Goal: Navigation & Orientation: Find specific page/section

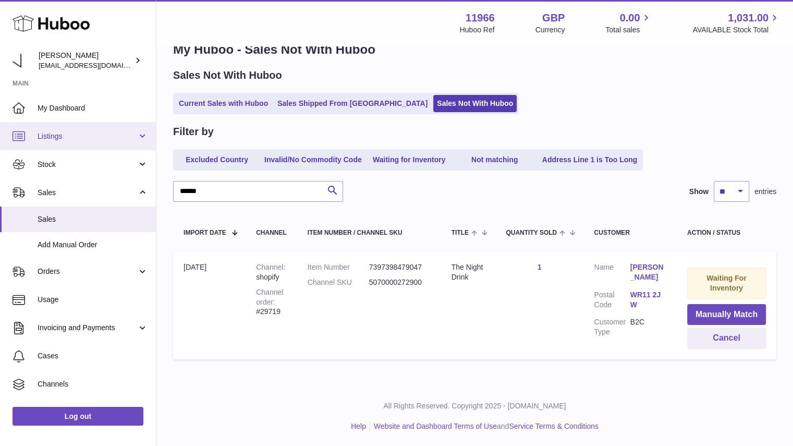
click at [121, 131] on span "Listings" at bounding box center [88, 136] width 100 height 10
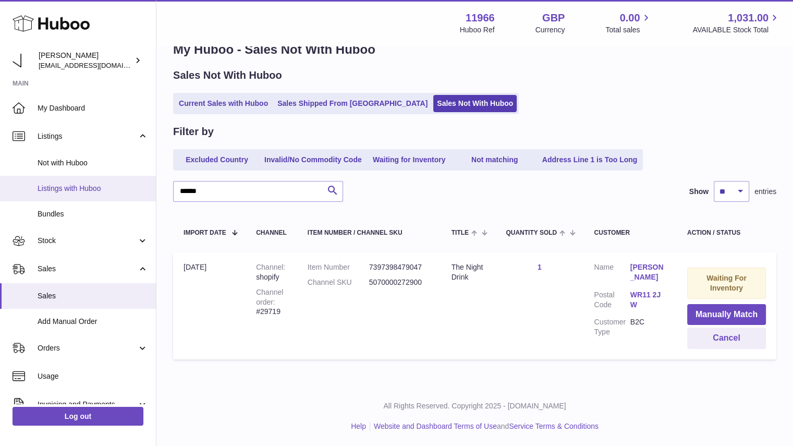
click at [97, 187] on span "Listings with Huboo" at bounding box center [93, 188] width 111 height 10
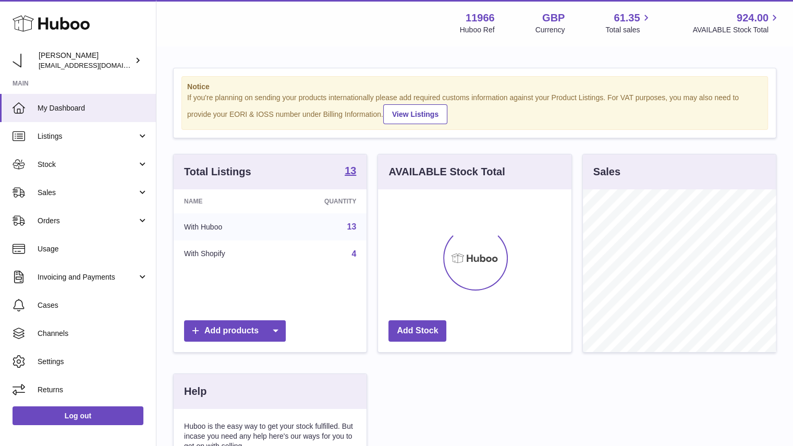
scroll to position [163, 193]
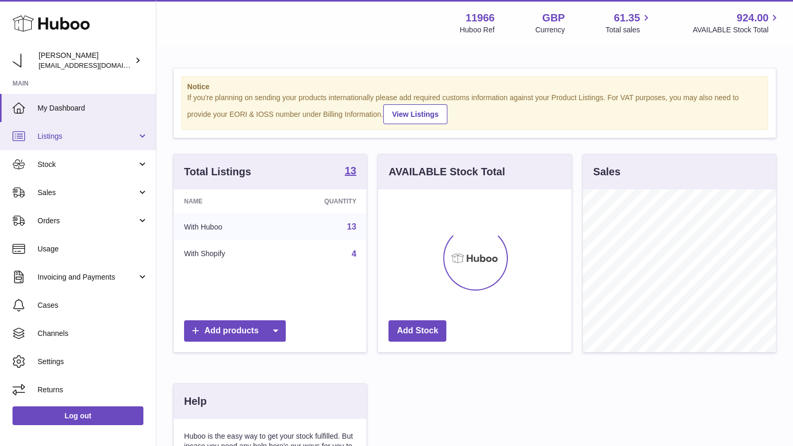
click at [92, 146] on link "Listings" at bounding box center [78, 136] width 156 height 28
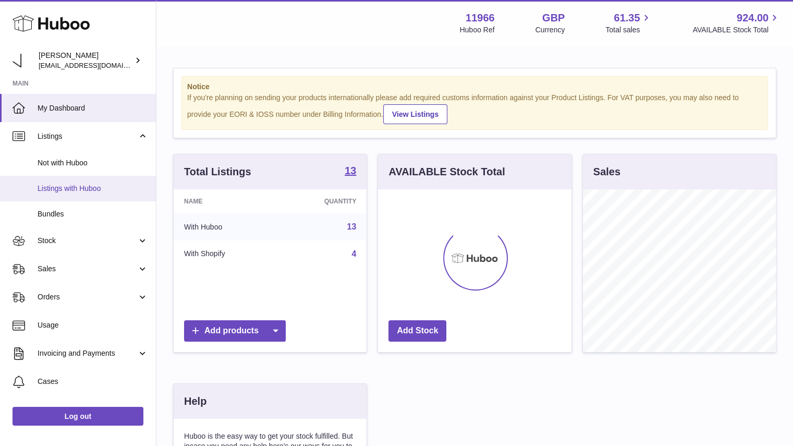
click at [77, 191] on span "Listings with Huboo" at bounding box center [93, 188] width 111 height 10
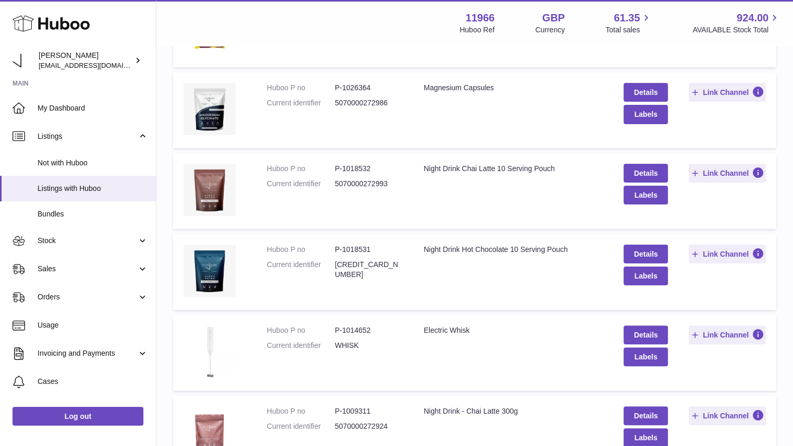
scroll to position [194, 0]
click at [371, 261] on dd "5070000272979" at bounding box center [369, 269] width 68 height 20
copy dd "5070000272979"
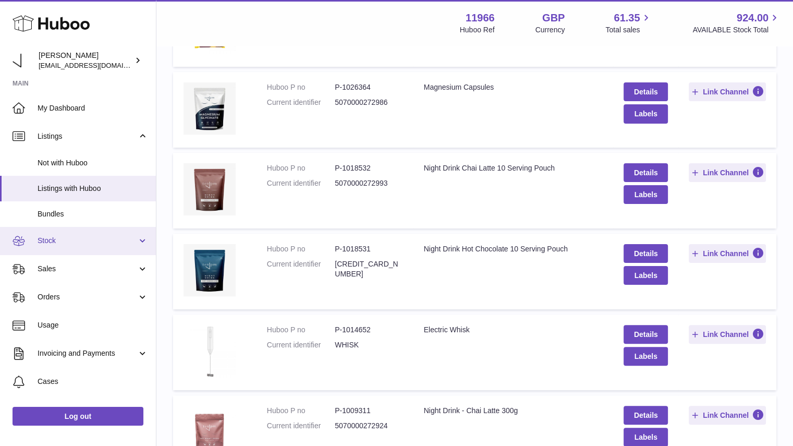
click at [90, 232] on link "Stock" at bounding box center [78, 241] width 156 height 28
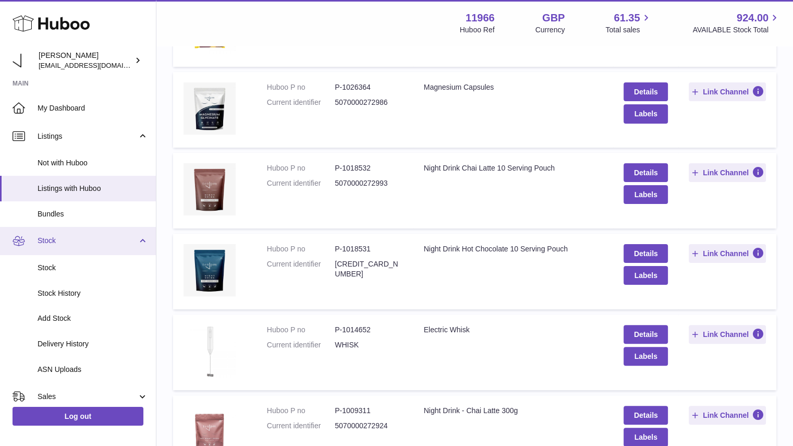
click at [92, 252] on link "Stock" at bounding box center [78, 241] width 156 height 28
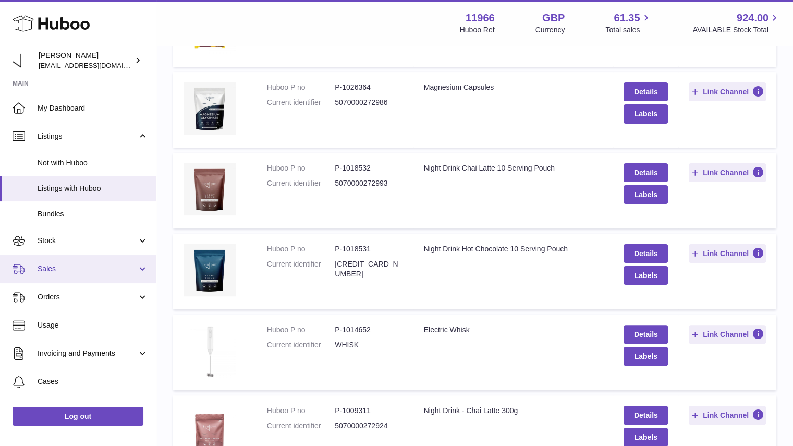
click at [84, 269] on span "Sales" at bounding box center [88, 269] width 100 height 10
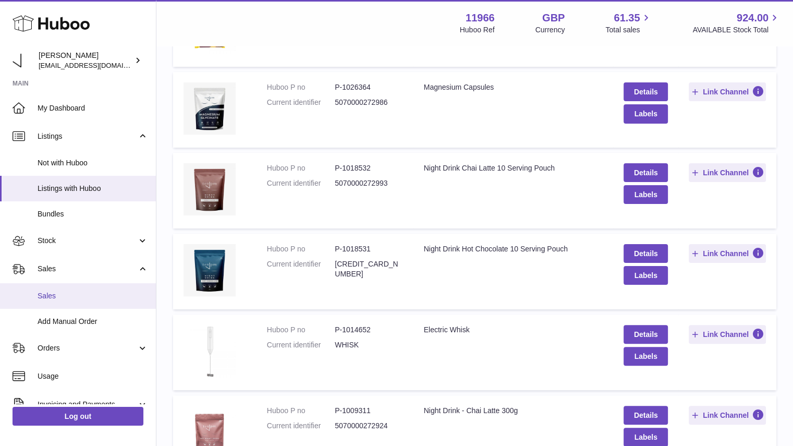
click at [81, 300] on span "Sales" at bounding box center [93, 296] width 111 height 10
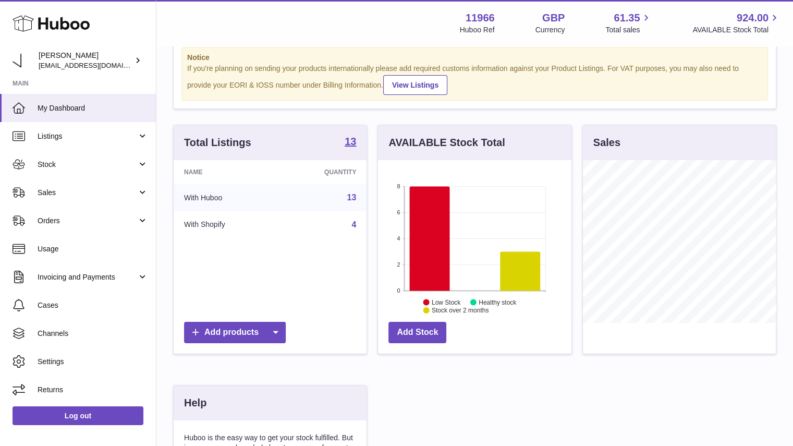
scroll to position [31, 0]
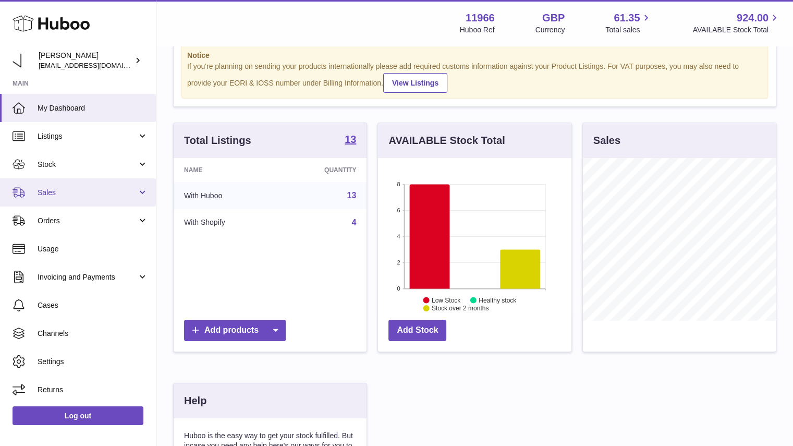
click at [140, 193] on link "Sales" at bounding box center [78, 192] width 156 height 28
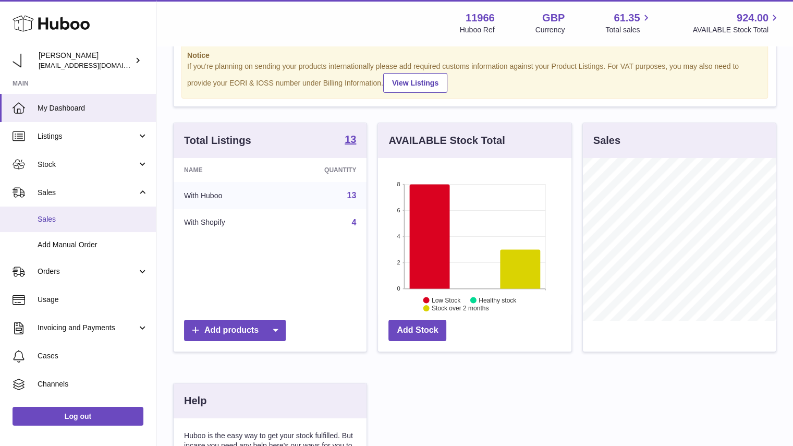
click at [102, 220] on span "Sales" at bounding box center [93, 219] width 111 height 10
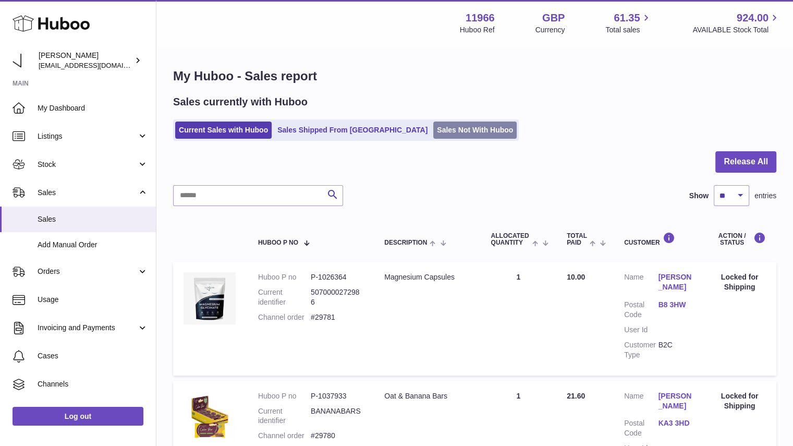
click at [433, 129] on link "Sales Not With Huboo" at bounding box center [474, 129] width 83 height 17
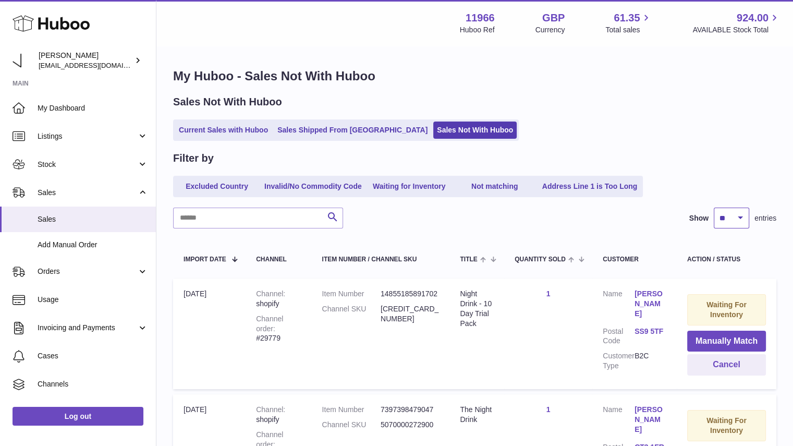
click at [737, 215] on select "** ** ** ***" at bounding box center [731, 217] width 35 height 21
select select "***"
click at [714, 207] on select "** ** ** ***" at bounding box center [731, 217] width 35 height 21
click at [322, 132] on link "Sales Shipped From Huboo" at bounding box center [352, 129] width 157 height 17
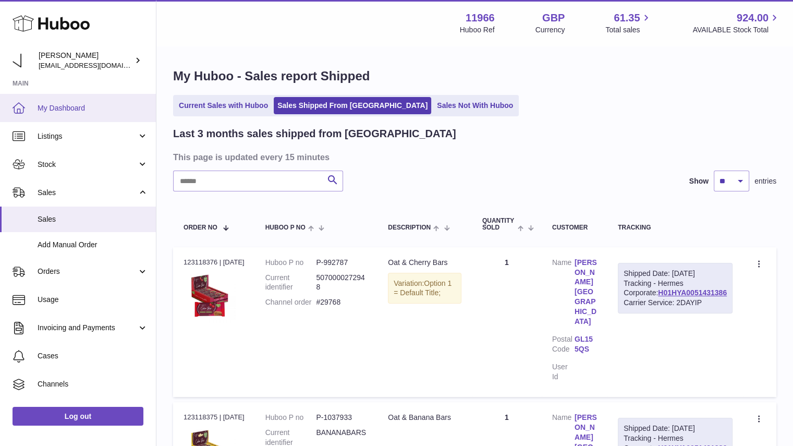
click at [73, 100] on link "My Dashboard" at bounding box center [78, 108] width 156 height 28
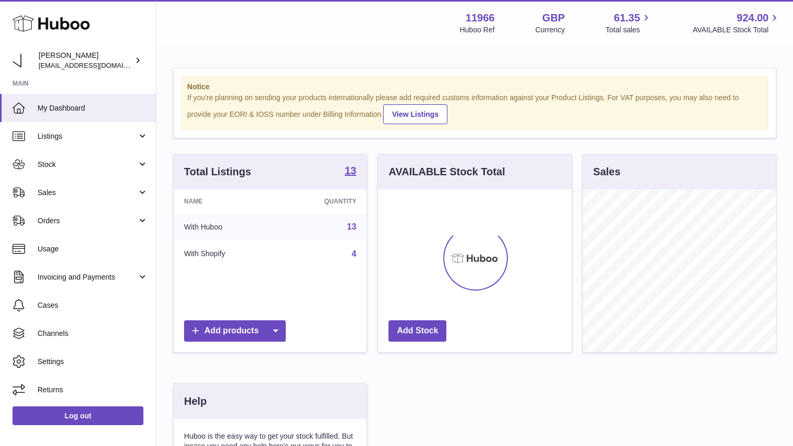
scroll to position [163, 193]
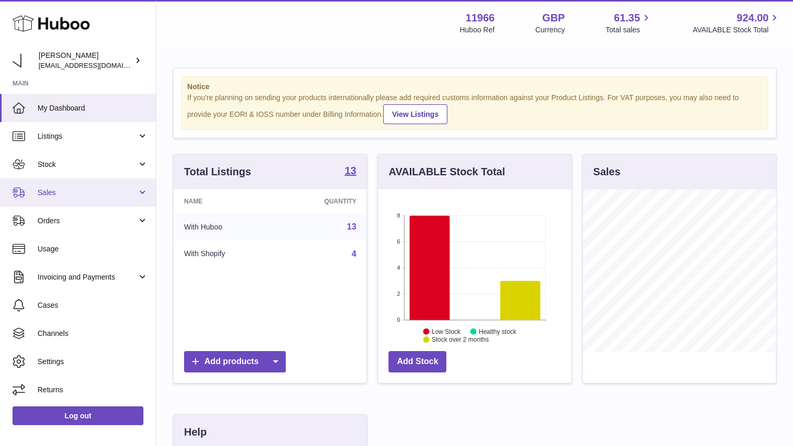
click at [57, 193] on span "Sales" at bounding box center [88, 193] width 100 height 10
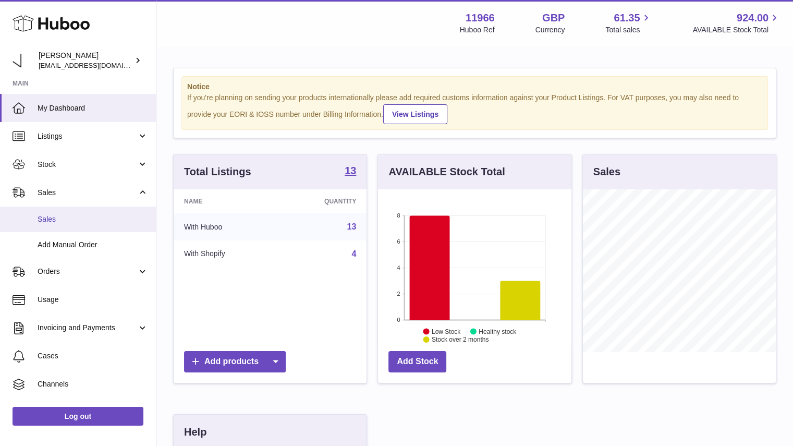
click at [58, 222] on span "Sales" at bounding box center [93, 219] width 111 height 10
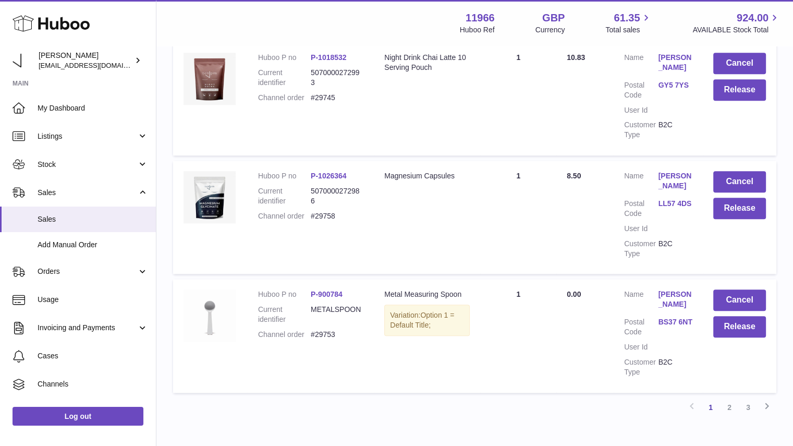
scroll to position [1053, 0]
click at [732, 398] on link "2" at bounding box center [729, 407] width 19 height 19
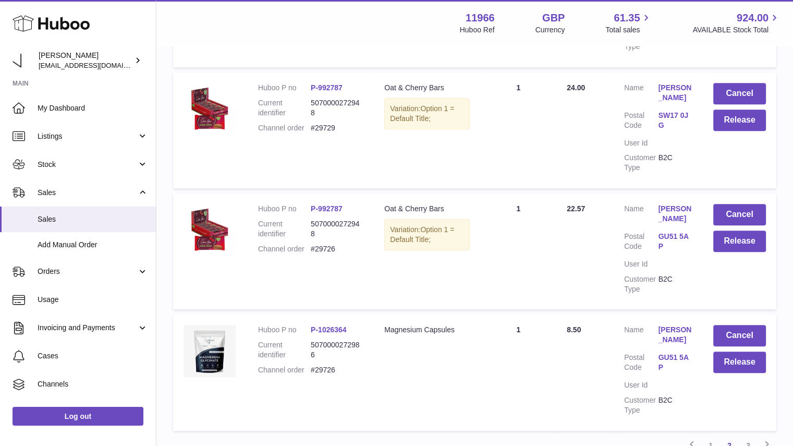
scroll to position [1081, 0]
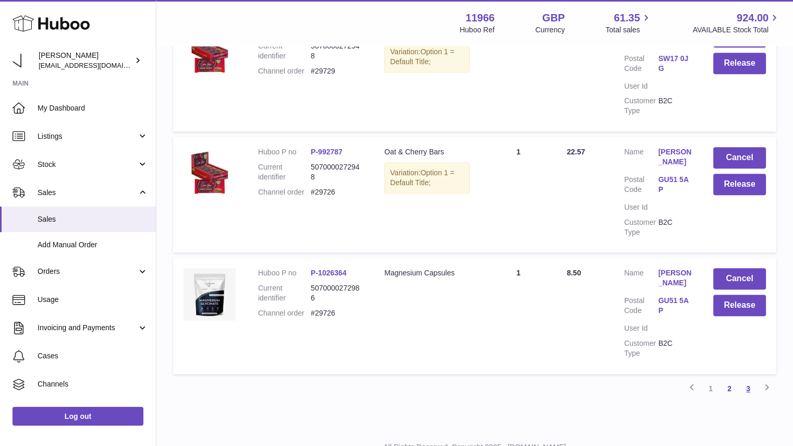
click at [751, 379] on link "3" at bounding box center [748, 388] width 19 height 19
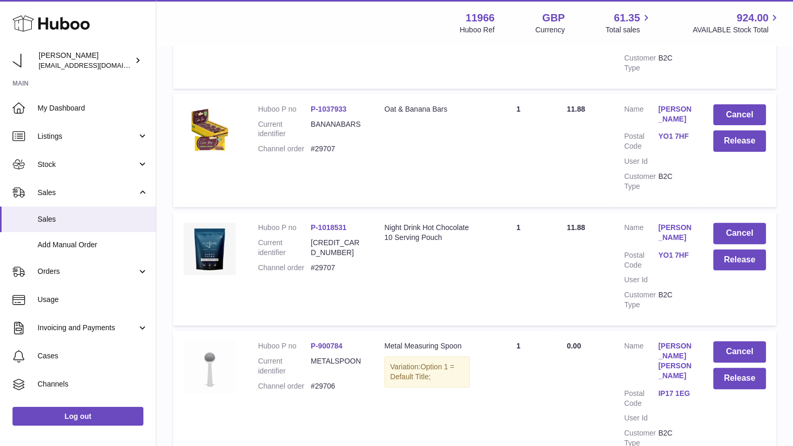
scroll to position [282, 0]
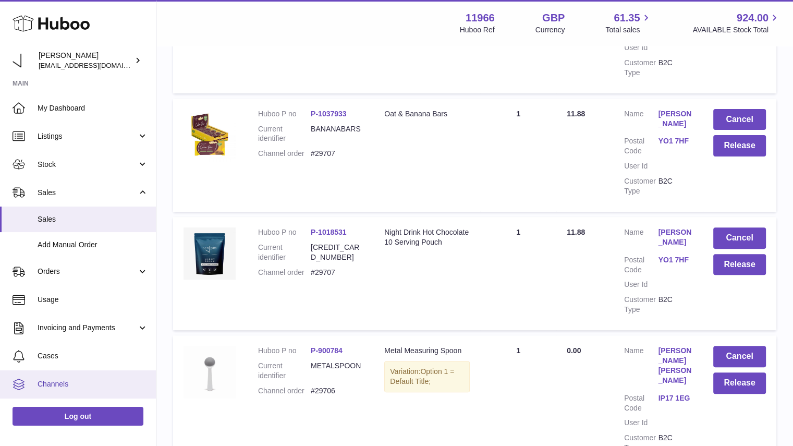
click at [74, 386] on span "Channels" at bounding box center [93, 384] width 111 height 10
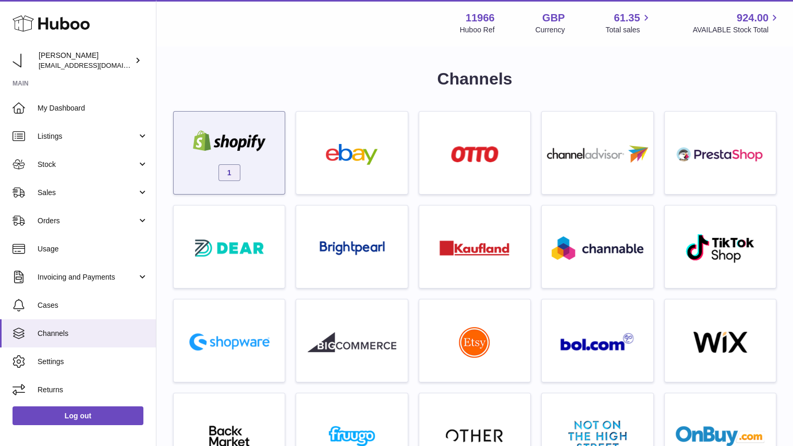
click at [249, 151] on div at bounding box center [229, 141] width 89 height 23
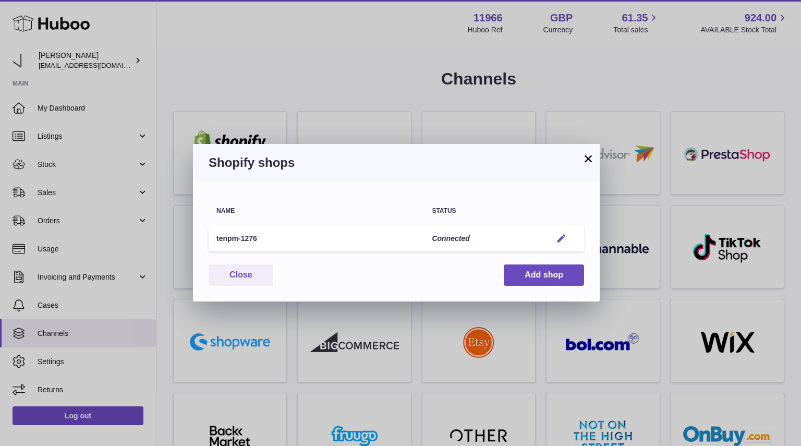
click at [563, 241] on em "button" at bounding box center [561, 238] width 11 height 11
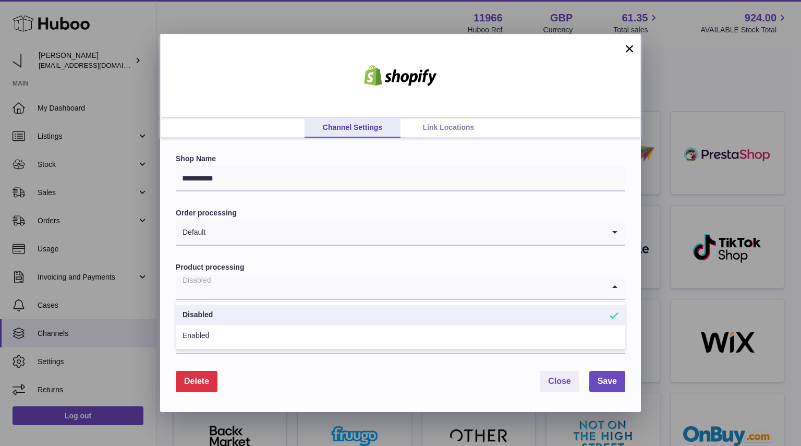
click at [288, 291] on input "Search for option" at bounding box center [390, 287] width 428 height 24
click at [279, 261] on form "**********" at bounding box center [400, 273] width 449 height 238
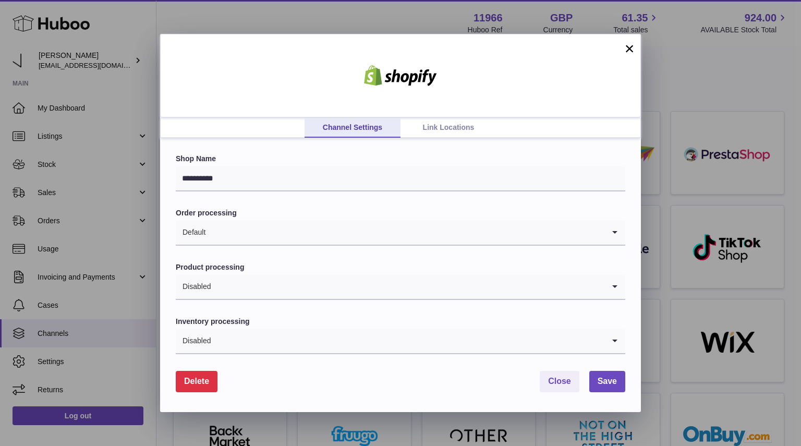
click at [276, 335] on input "Search for option" at bounding box center [407, 341] width 393 height 24
drag, startPoint x: 275, startPoint y: 304, endPoint x: 492, endPoint y: 105, distance: 294.0
click at [492, 105] on div at bounding box center [400, 75] width 481 height 83
click at [436, 127] on link "Link Locations" at bounding box center [448, 128] width 96 height 20
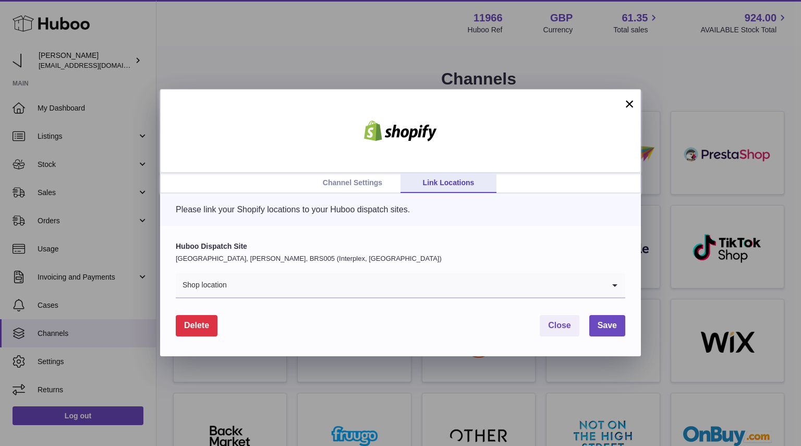
click at [461, 289] on input "Search for option" at bounding box center [415, 285] width 377 height 24
click at [590, 260] on p "United Kingdom, Bradley Stoke, BRS005 (Interplex, UK)" at bounding box center [400, 258] width 449 height 9
drag, startPoint x: 367, startPoint y: 185, endPoint x: 354, endPoint y: 181, distance: 13.4
click at [354, 181] on link "Channel Settings" at bounding box center [352, 183] width 96 height 20
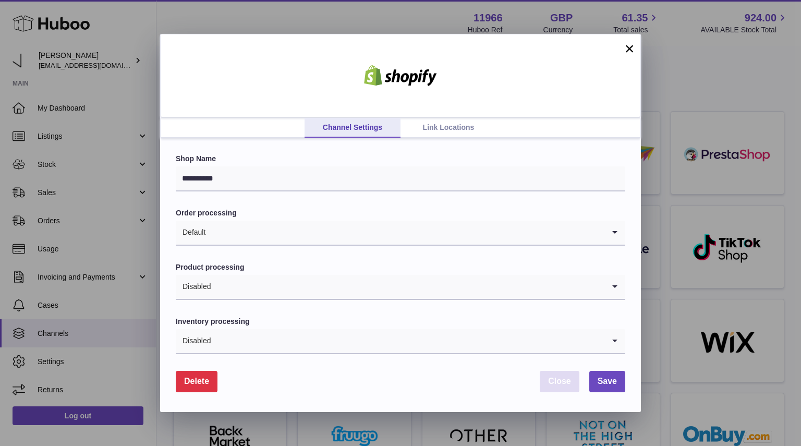
click at [554, 383] on span "Close" at bounding box center [559, 380] width 23 height 9
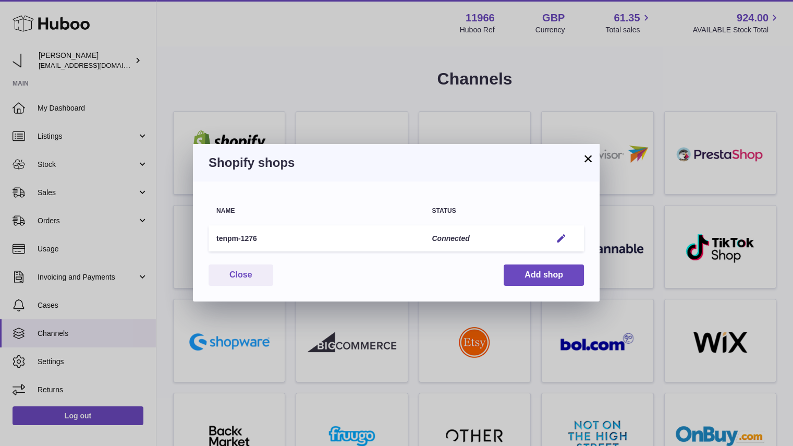
click at [591, 161] on button "×" at bounding box center [588, 158] width 13 height 13
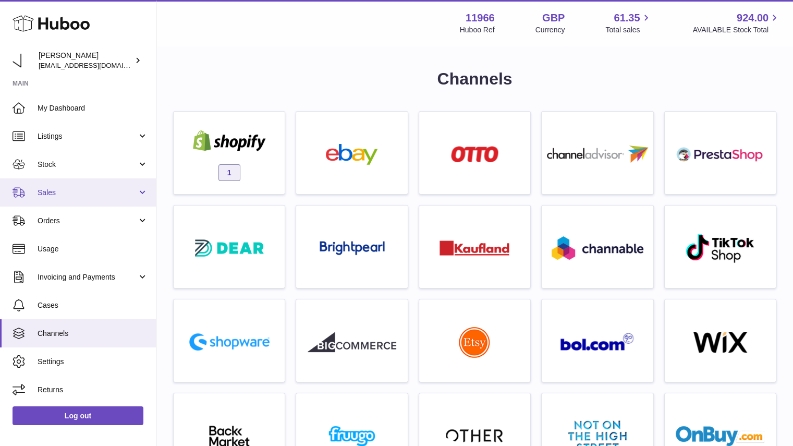
click at [87, 189] on span "Sales" at bounding box center [88, 193] width 100 height 10
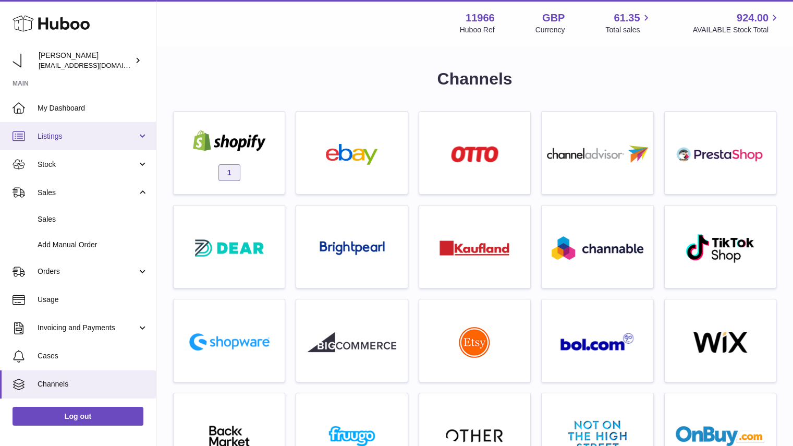
click at [82, 146] on link "Listings" at bounding box center [78, 136] width 156 height 28
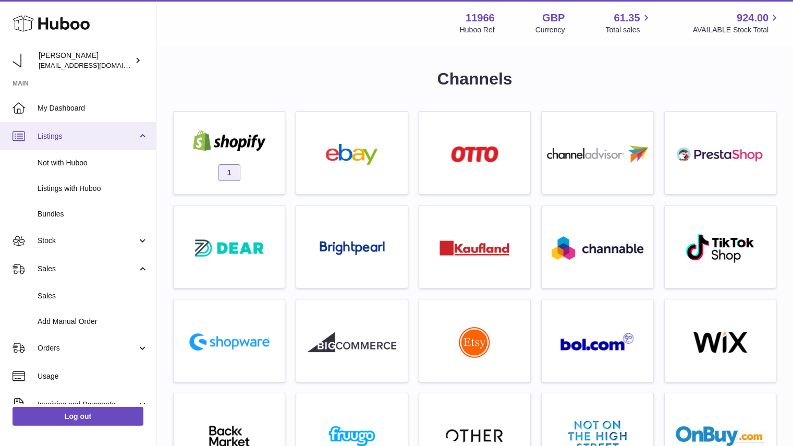
click at [83, 139] on span "Listings" at bounding box center [88, 136] width 100 height 10
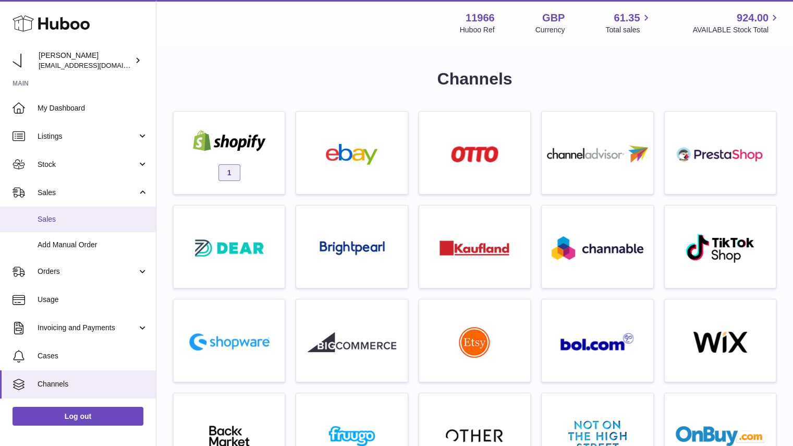
click at [72, 216] on span "Sales" at bounding box center [93, 219] width 111 height 10
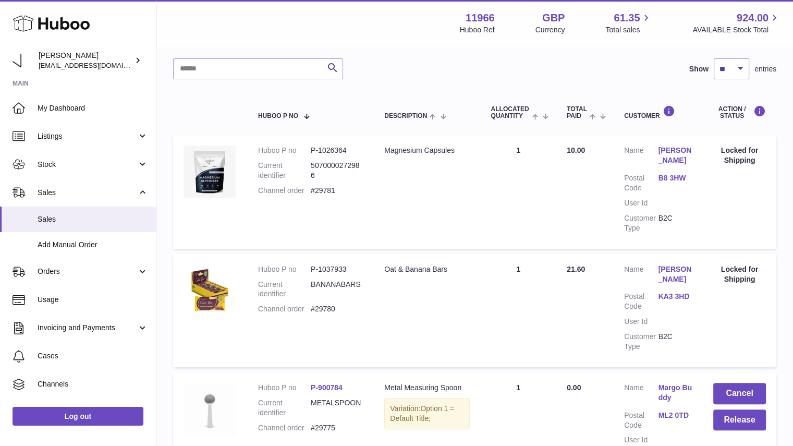
scroll to position [129, 0]
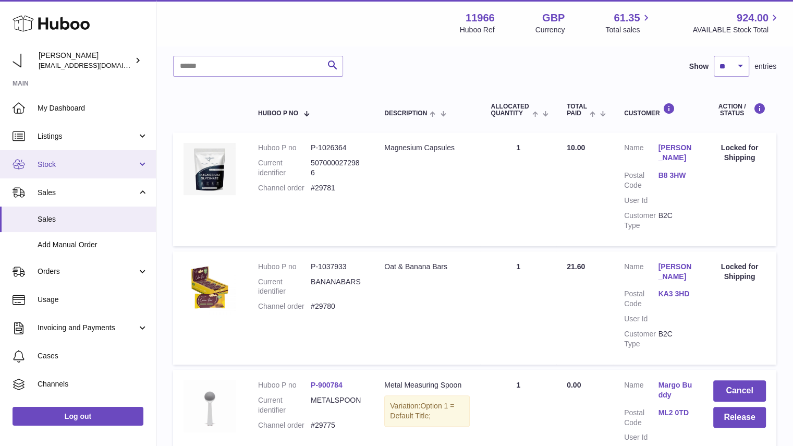
click at [81, 162] on span "Stock" at bounding box center [88, 165] width 100 height 10
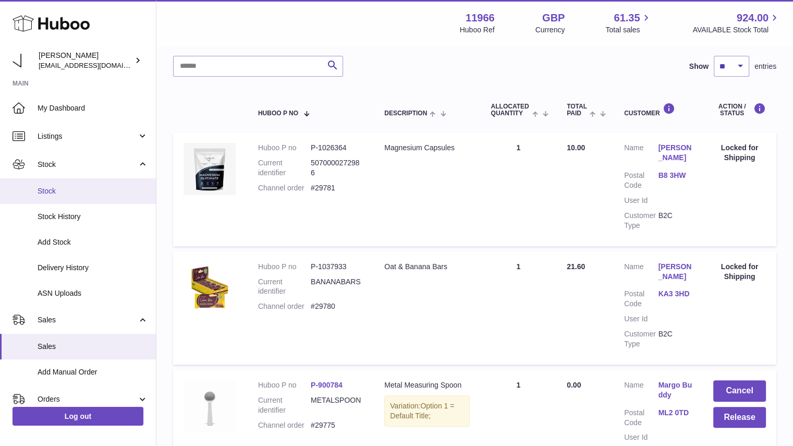
click at [67, 186] on span "Stock" at bounding box center [93, 191] width 111 height 10
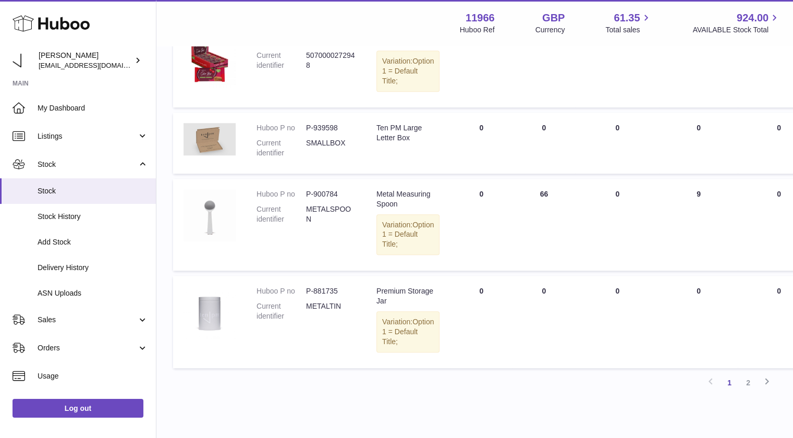
scroll to position [669, 0]
click at [752, 390] on link "2" at bounding box center [748, 380] width 19 height 19
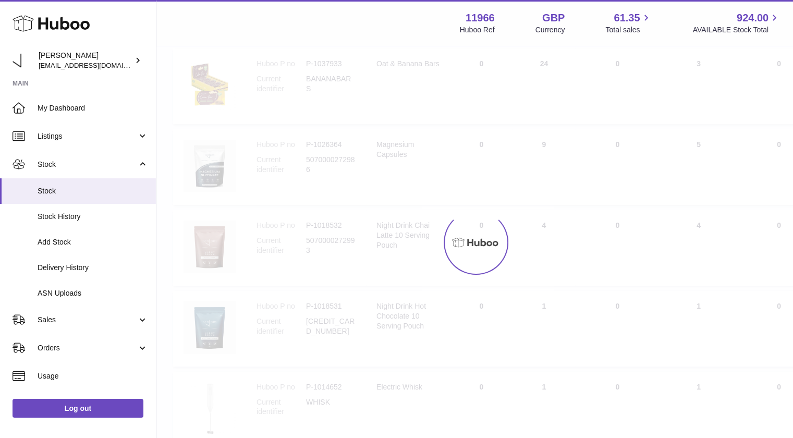
scroll to position [47, 0]
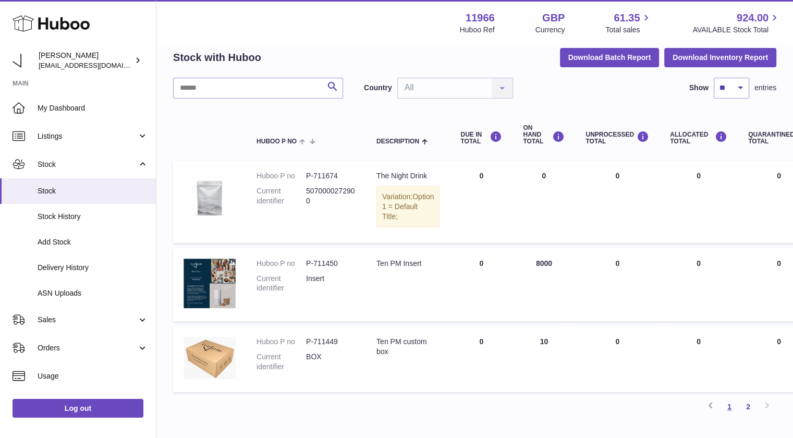
click at [725, 408] on link "1" at bounding box center [729, 406] width 19 height 19
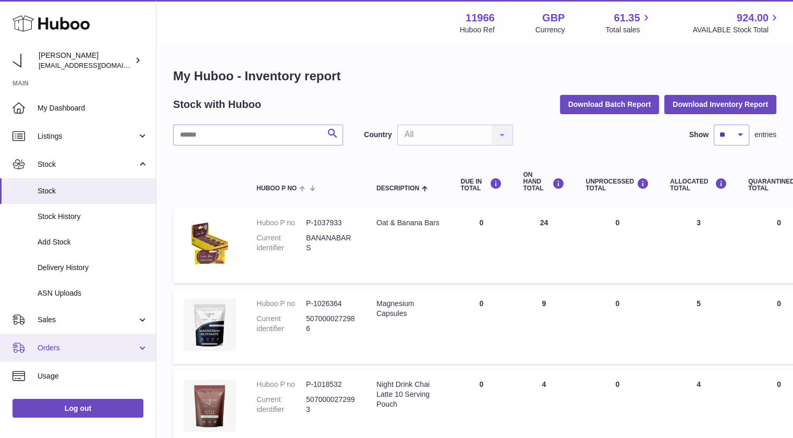
scroll to position [127, 0]
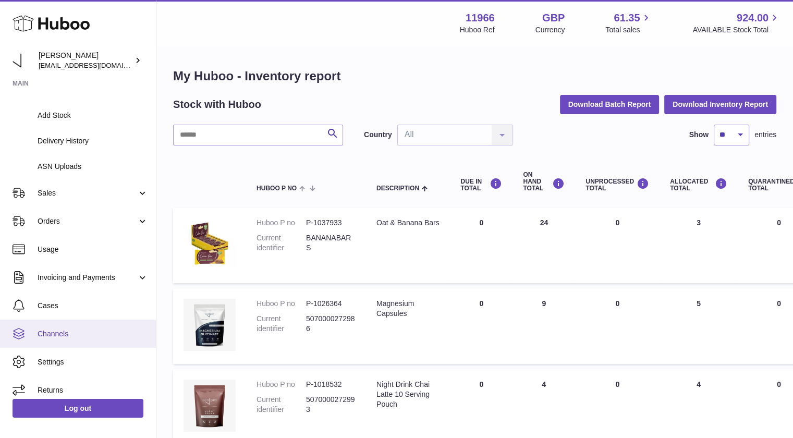
click at [82, 340] on link "Channels" at bounding box center [78, 334] width 156 height 28
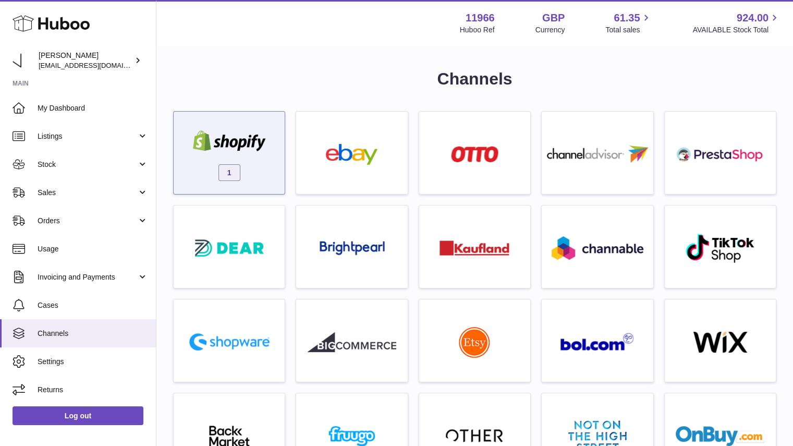
click at [264, 139] on img at bounding box center [229, 140] width 89 height 21
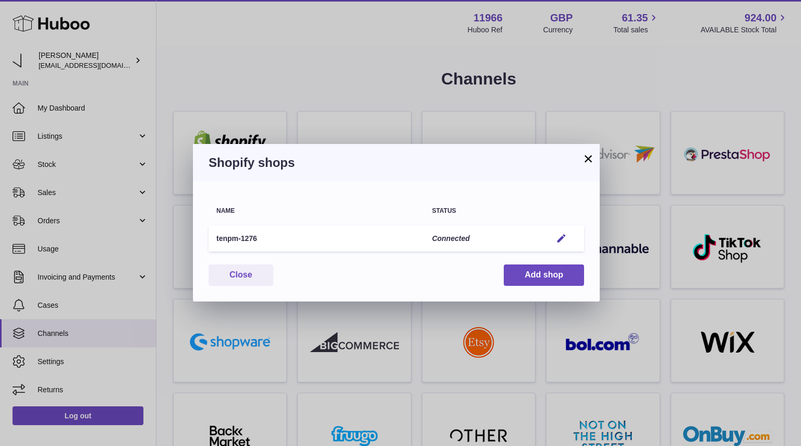
click at [585, 162] on button "×" at bounding box center [588, 158] width 13 height 13
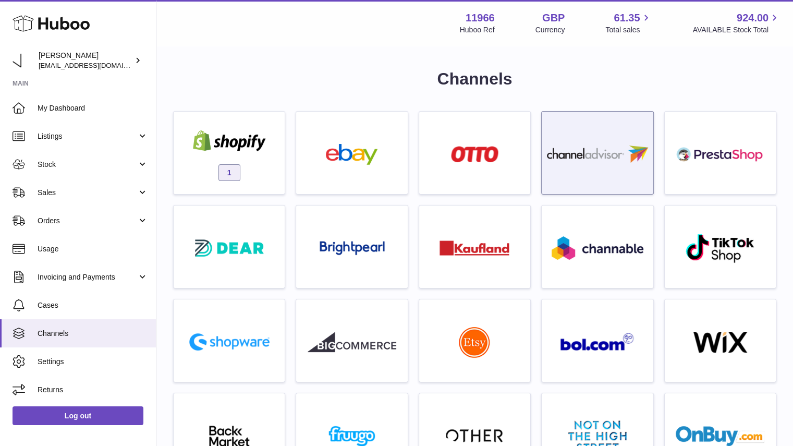
click at [585, 162] on img at bounding box center [597, 153] width 101 height 17
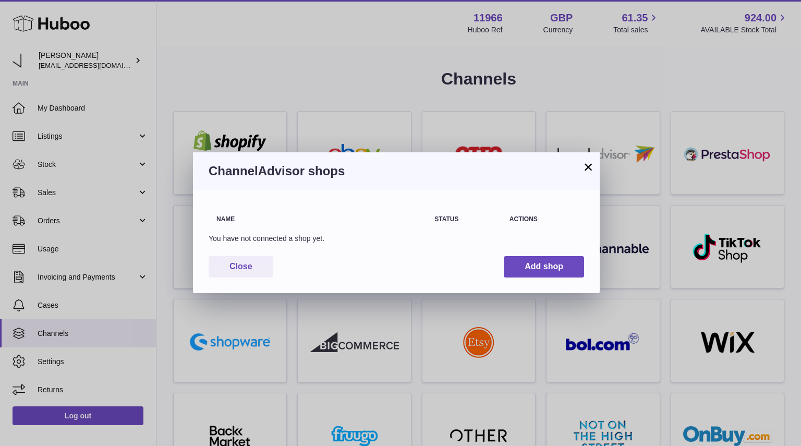
click at [586, 168] on button "×" at bounding box center [588, 167] width 13 height 13
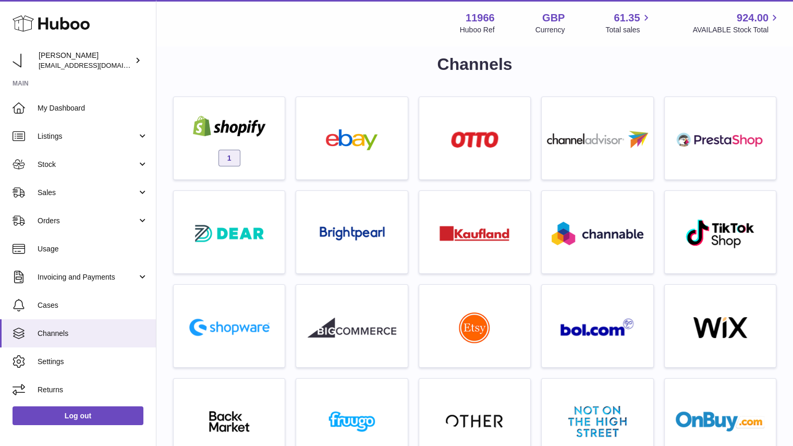
scroll to position [27, 0]
